Goal: Navigation & Orientation: Understand site structure

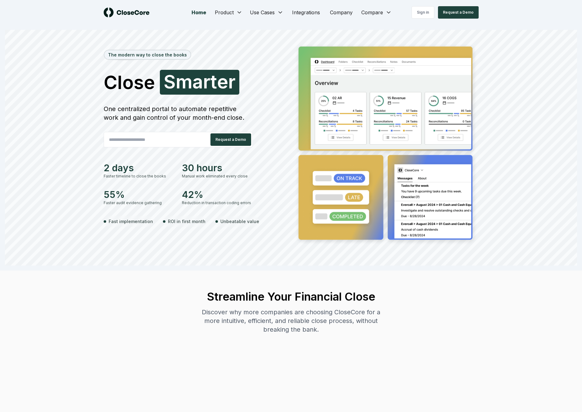
click at [241, 110] on div "One centralized portal to automate repetitive work and gain control of your mon…" at bounding box center [178, 113] width 149 height 17
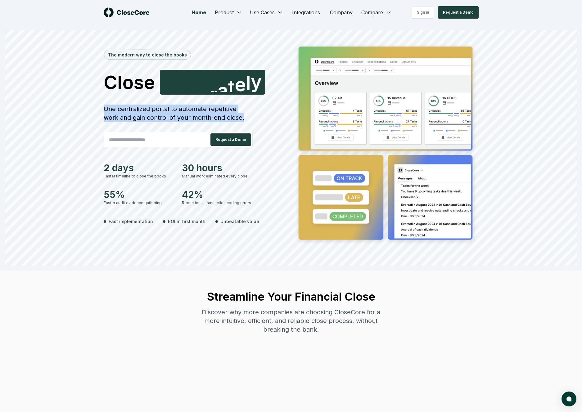
click at [169, 108] on div "One centralized portal to automate repetitive work and gain control of your mon…" at bounding box center [178, 113] width 149 height 17
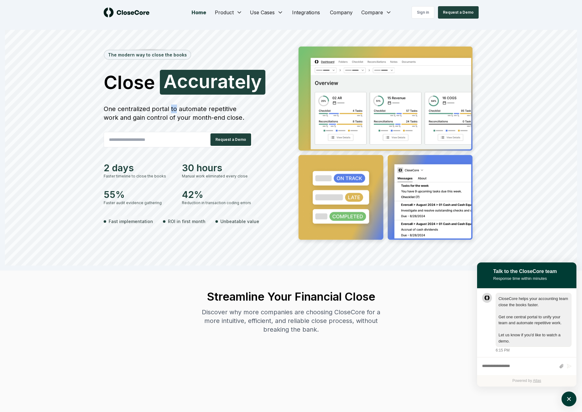
click at [169, 108] on div "One centralized portal to automate repetitive work and gain control of your mon…" at bounding box center [178, 113] width 149 height 17
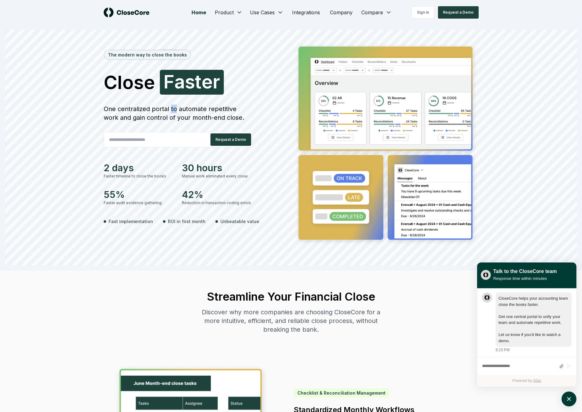
click at [272, 166] on div "The modern way to close the books Close Faster F a s t e r One centralized port…" at bounding box center [196, 144] width 185 height 205
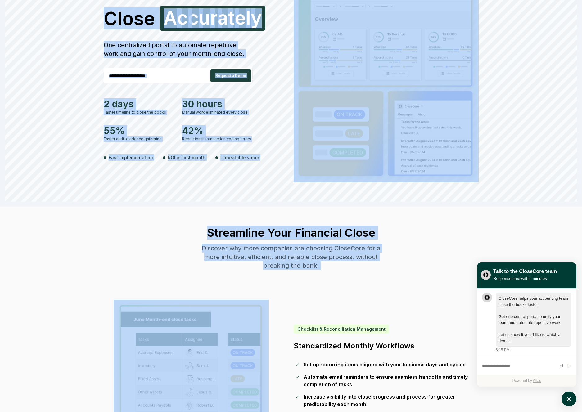
scroll to position [105, 0]
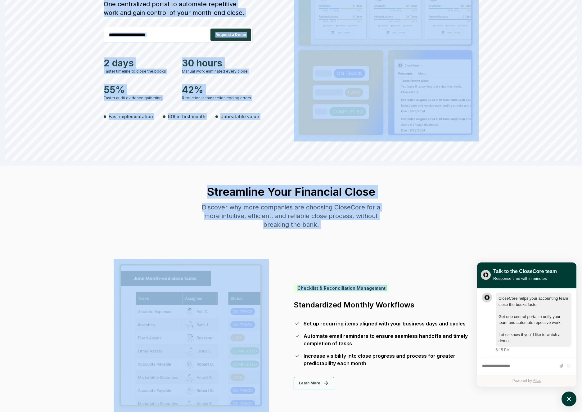
drag, startPoint x: 89, startPoint y: 53, endPoint x: 386, endPoint y: 297, distance: 384.5
click at [385, 297] on div "Checklist & Reconciliation Management Standardized Monthly Workflows" at bounding box center [381, 297] width 175 height 26
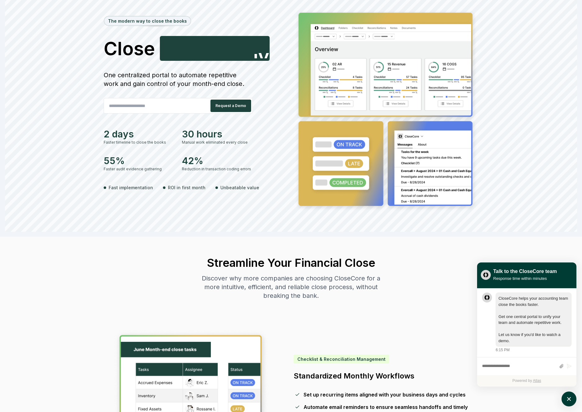
scroll to position [0, 0]
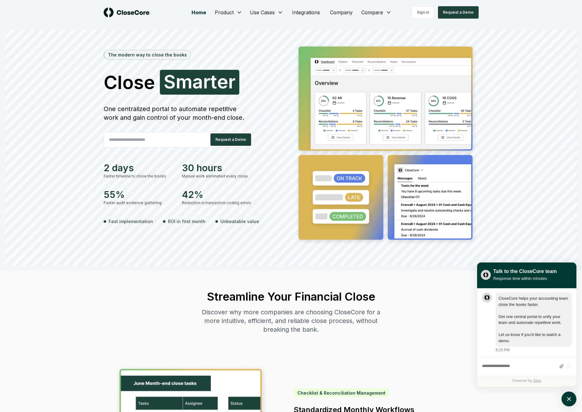
click at [197, 20] on div "Home Product Use Cases Integrations Company Compare Sign in Request a Demo" at bounding box center [291, 12] width 434 height 25
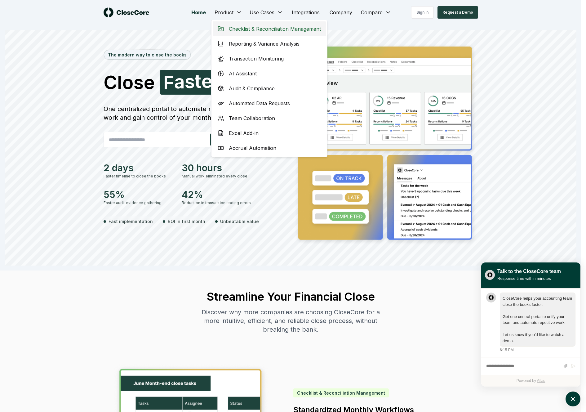
click at [241, 25] on span "Checklist & Reconciliation Management" at bounding box center [275, 28] width 92 height 7
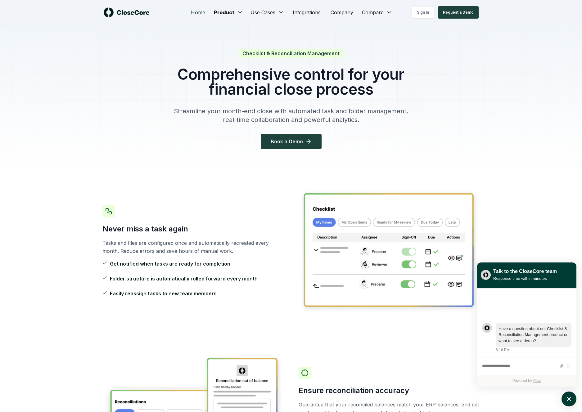
click at [203, 11] on link "Home" at bounding box center [198, 12] width 24 height 12
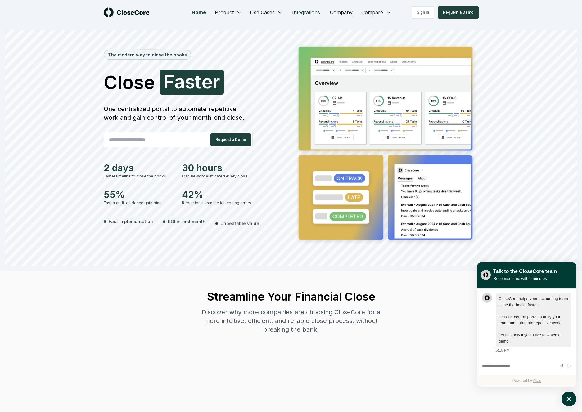
click at [320, 11] on link "Integrations" at bounding box center [306, 12] width 38 height 12
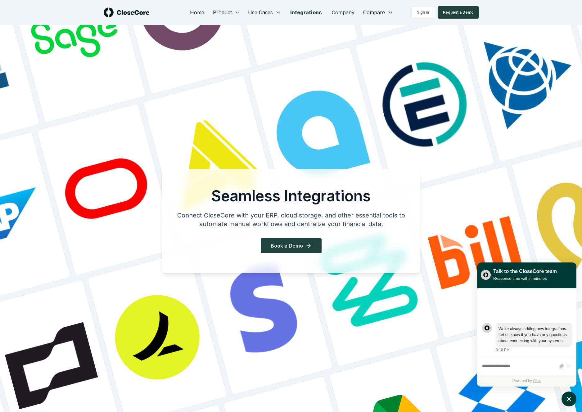
click at [336, 11] on link "Company" at bounding box center [343, 12] width 33 height 12
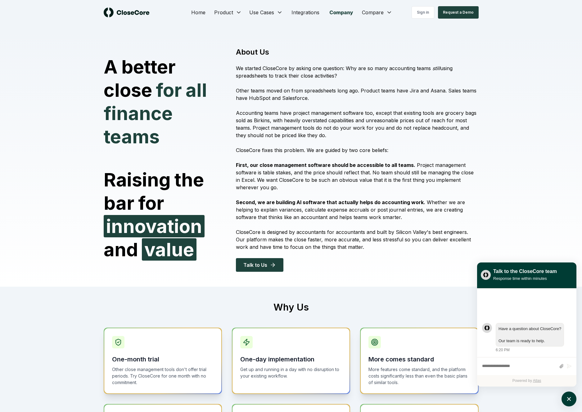
click at [363, 274] on div "A better close for all finance teams Raising the bar for innovation and value A…" at bounding box center [291, 161] width 434 height 249
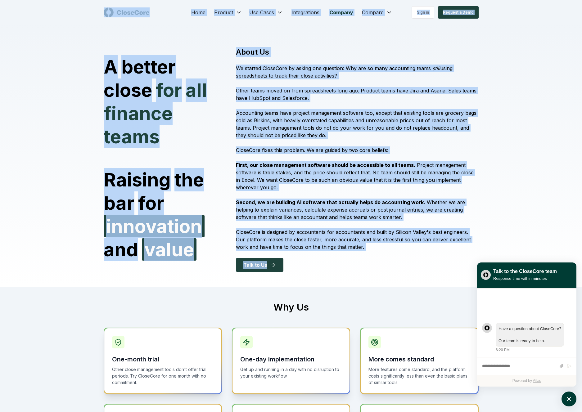
drag, startPoint x: 363, startPoint y: 277, endPoint x: 95, endPoint y: 16, distance: 374.1
click at [94, 17] on div "Home Product Use Cases Integrations Company Compare Sign in Request a Demo" at bounding box center [291, 12] width 434 height 25
